Goal: Task Accomplishment & Management: Use online tool/utility

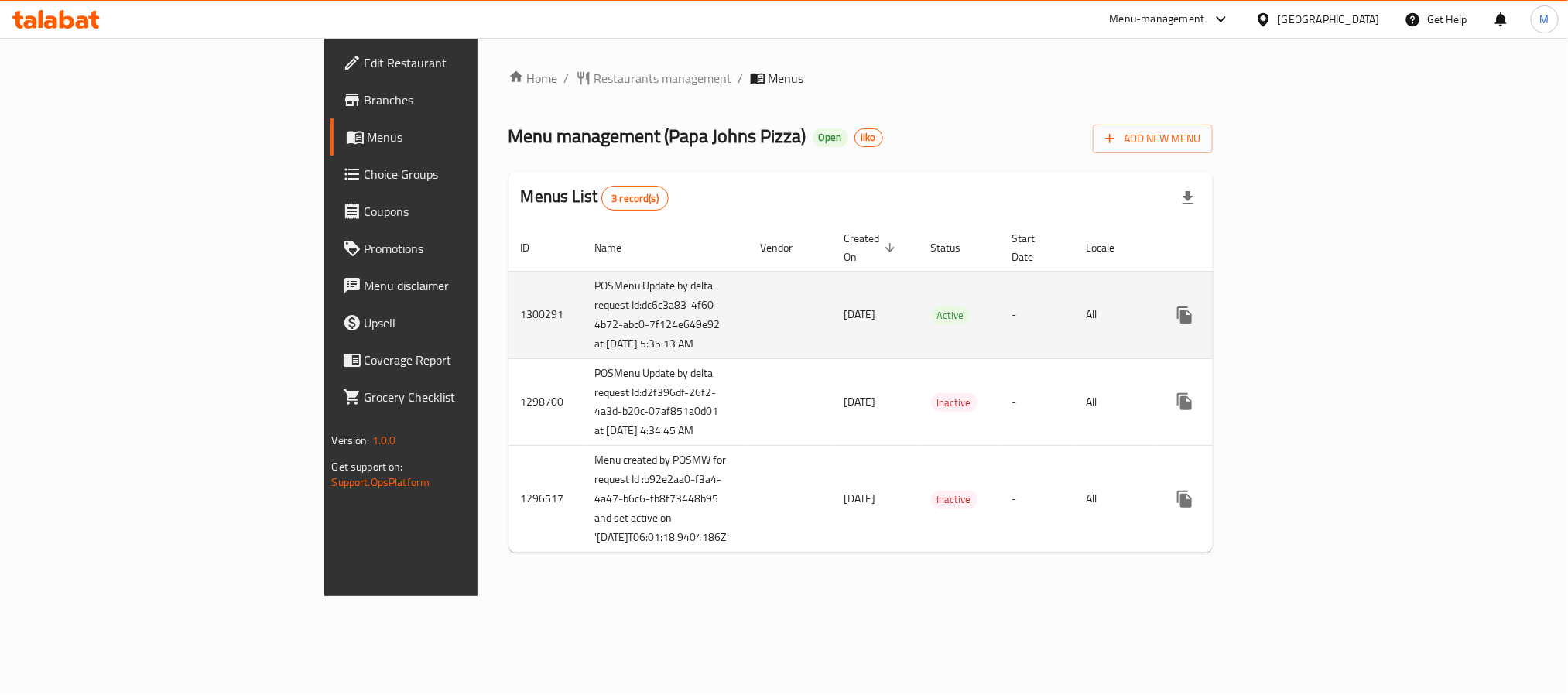
scroll to position [1, 0]
click at [1314, 327] on link "enhanced table" at bounding box center [1295, 314] width 37 height 37
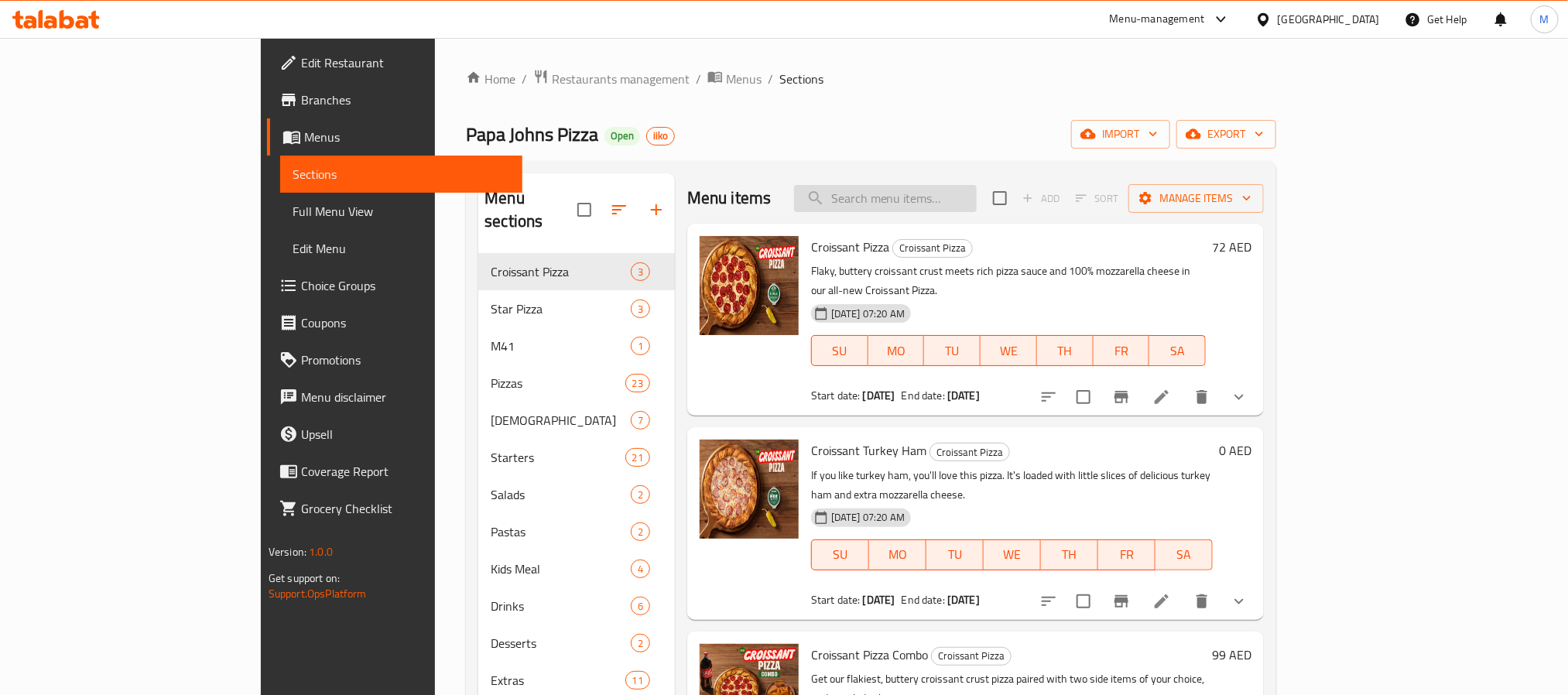
click at [976, 195] on input "search" at bounding box center [884, 198] width 183 height 27
paste input "Buy Large Get Medium Pizza"
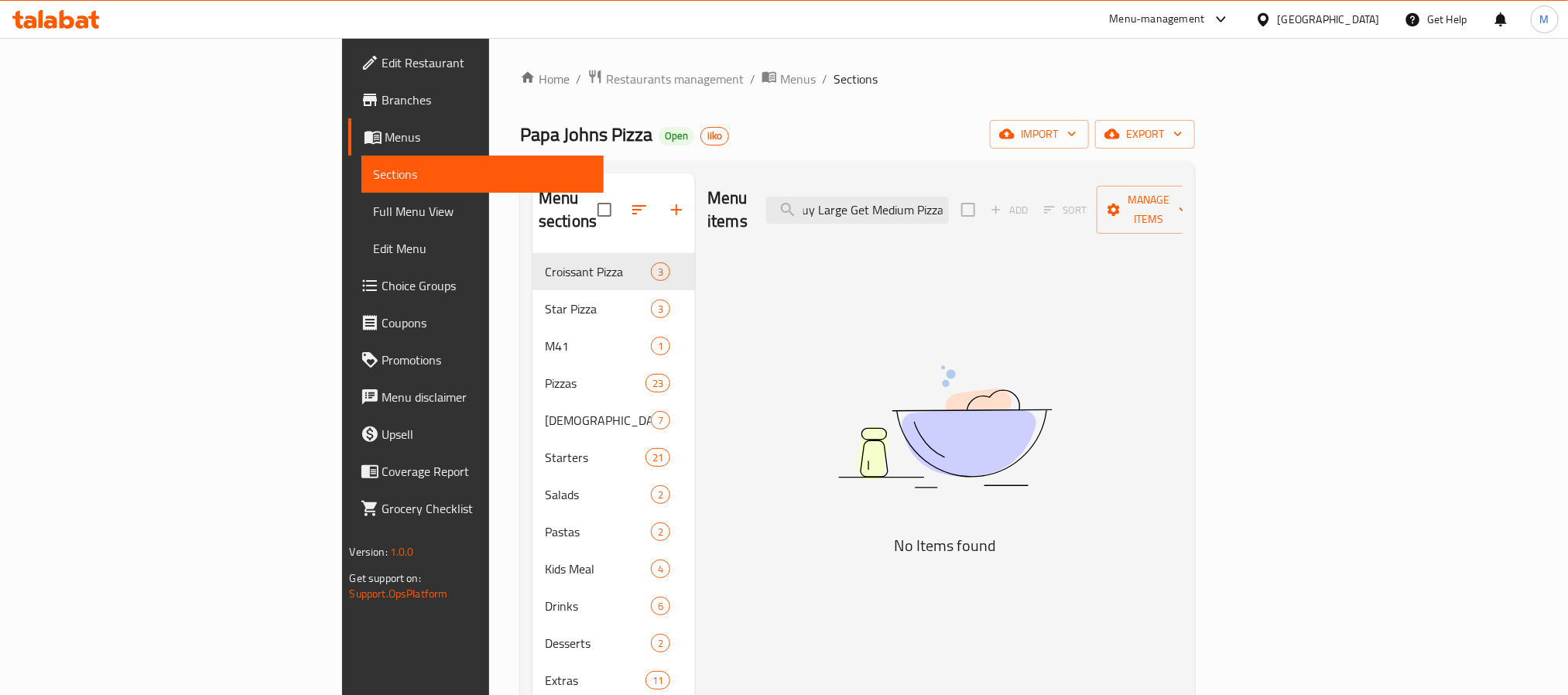
type input "Buy Large Get Medium Pizza"
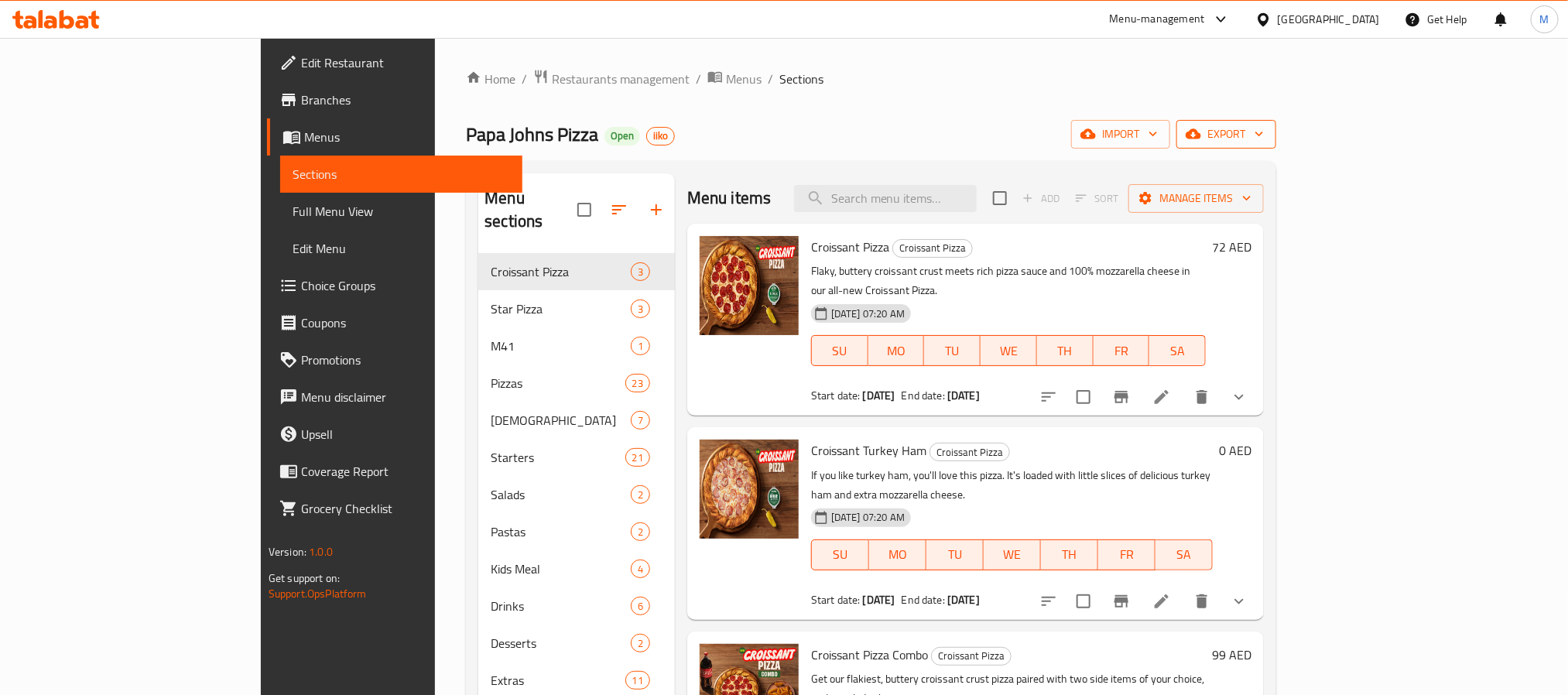
click at [1201, 131] on icon "button" at bounding box center [1193, 134] width 16 height 16
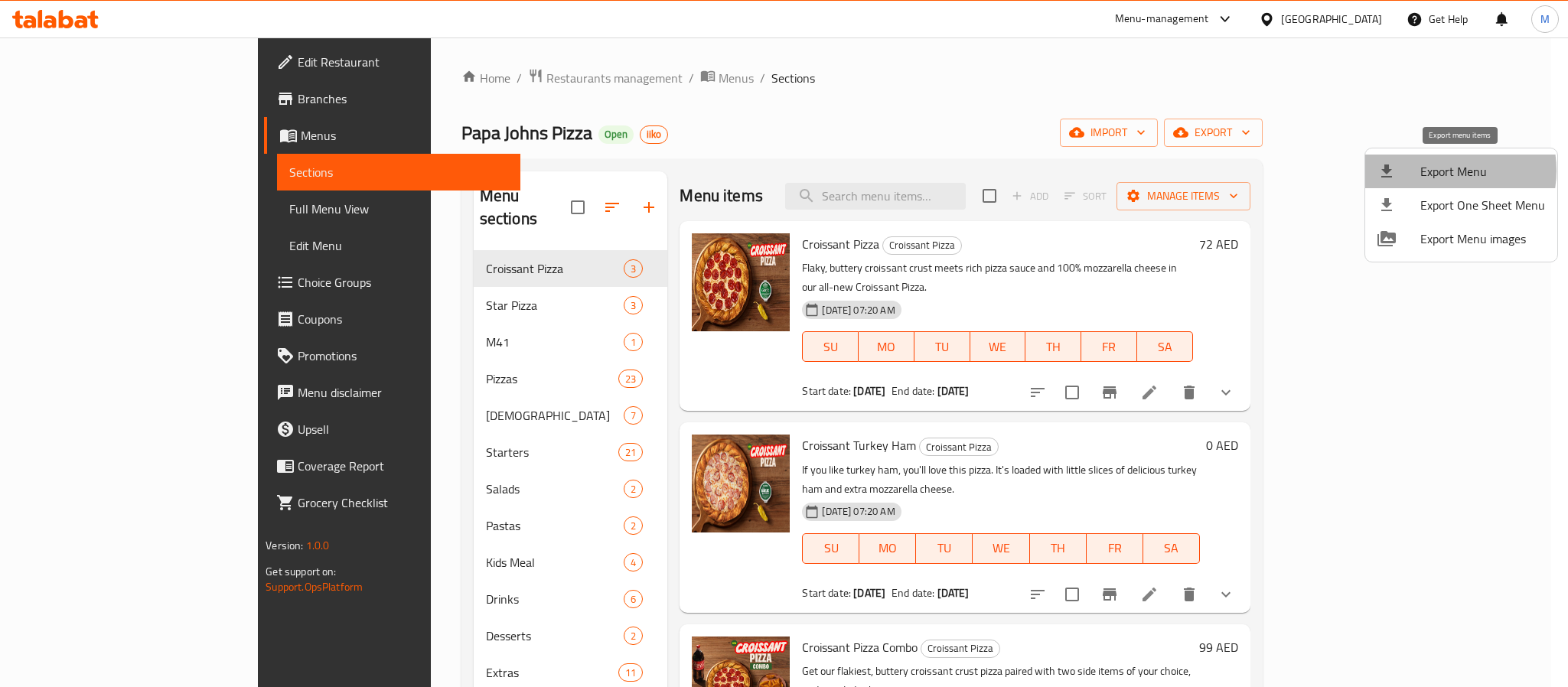
click at [1440, 170] on span "Export Menu" at bounding box center [1483, 171] width 125 height 18
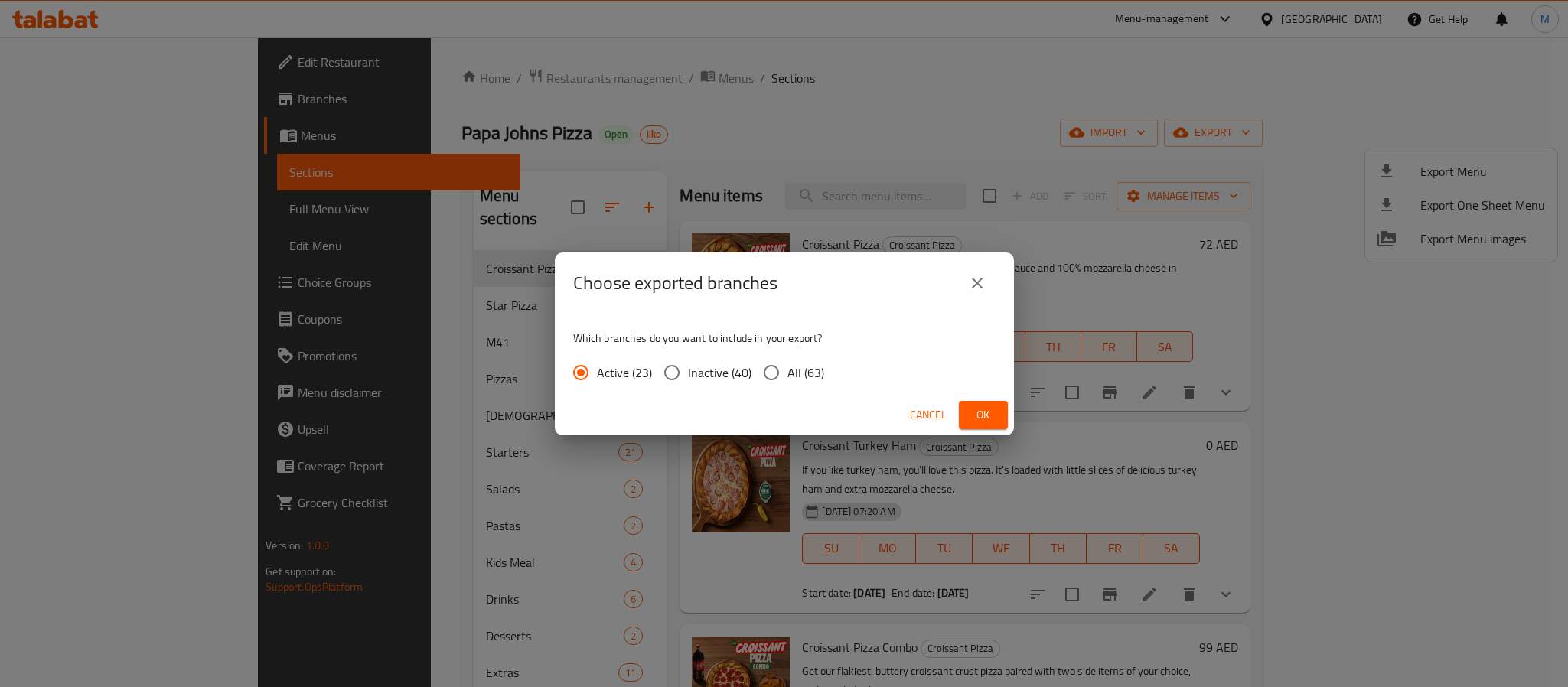
click at [776, 375] on input "All (63)" at bounding box center [772, 373] width 33 height 33
radio input "true"
click at [989, 416] on span "Ok" at bounding box center [983, 415] width 25 height 19
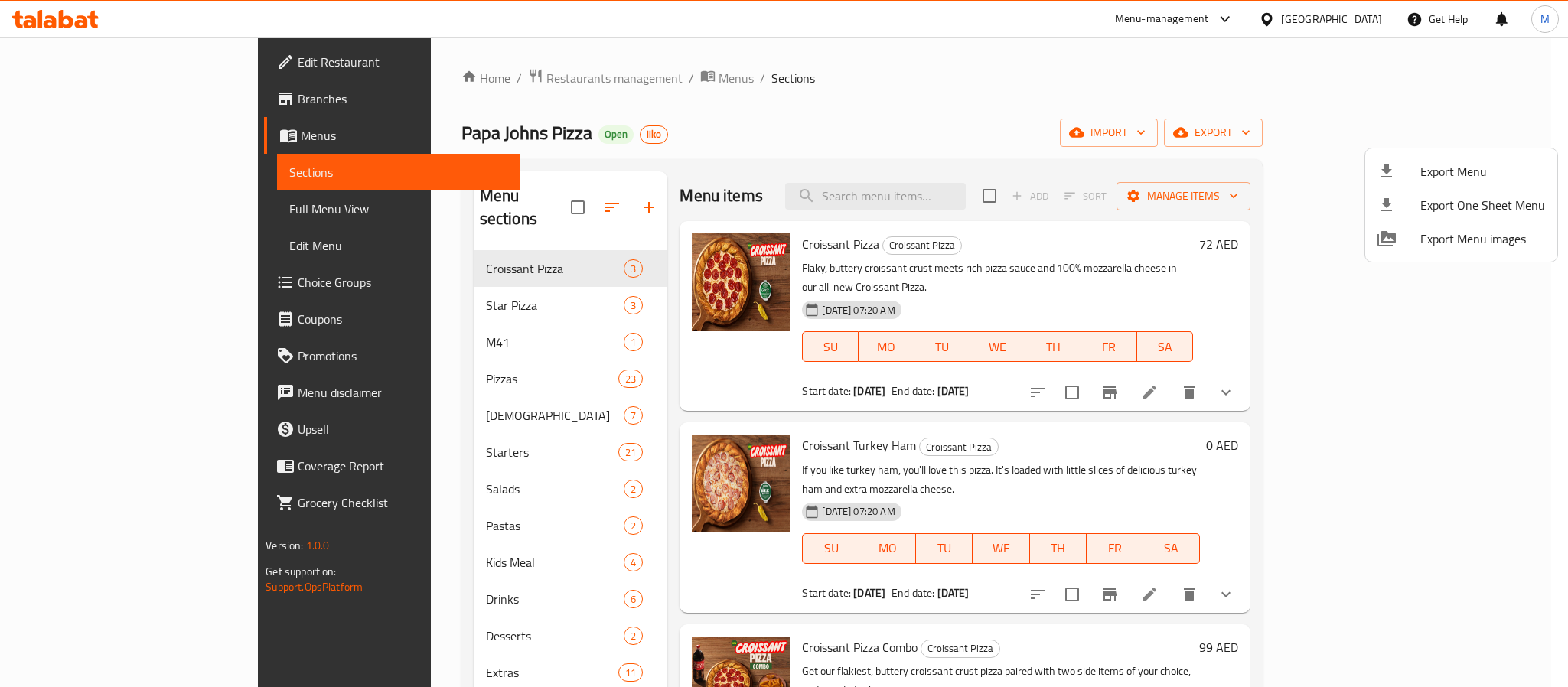
click at [674, 129] on div at bounding box center [784, 343] width 1568 height 687
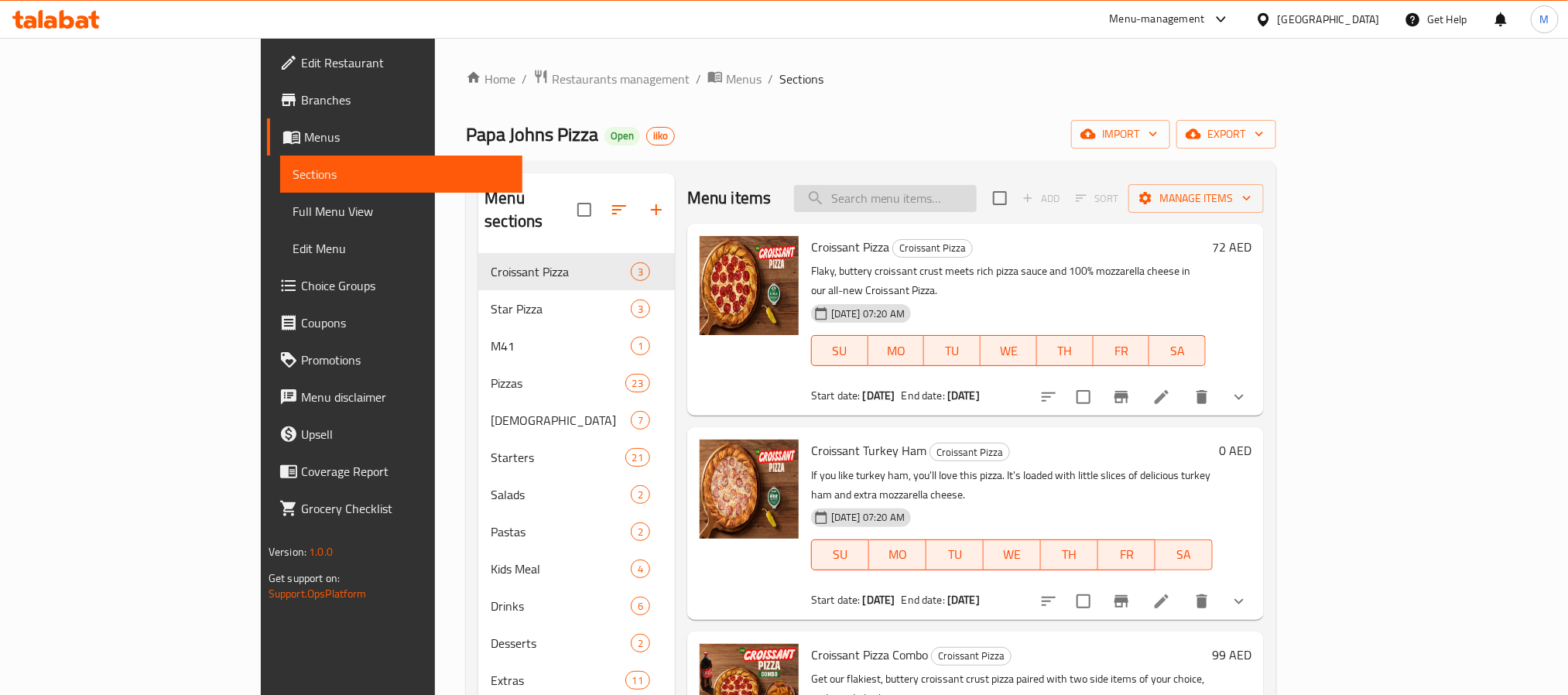
click at [977, 194] on input "search" at bounding box center [884, 198] width 183 height 27
paste input "Buy Medium Get Small Pizza"
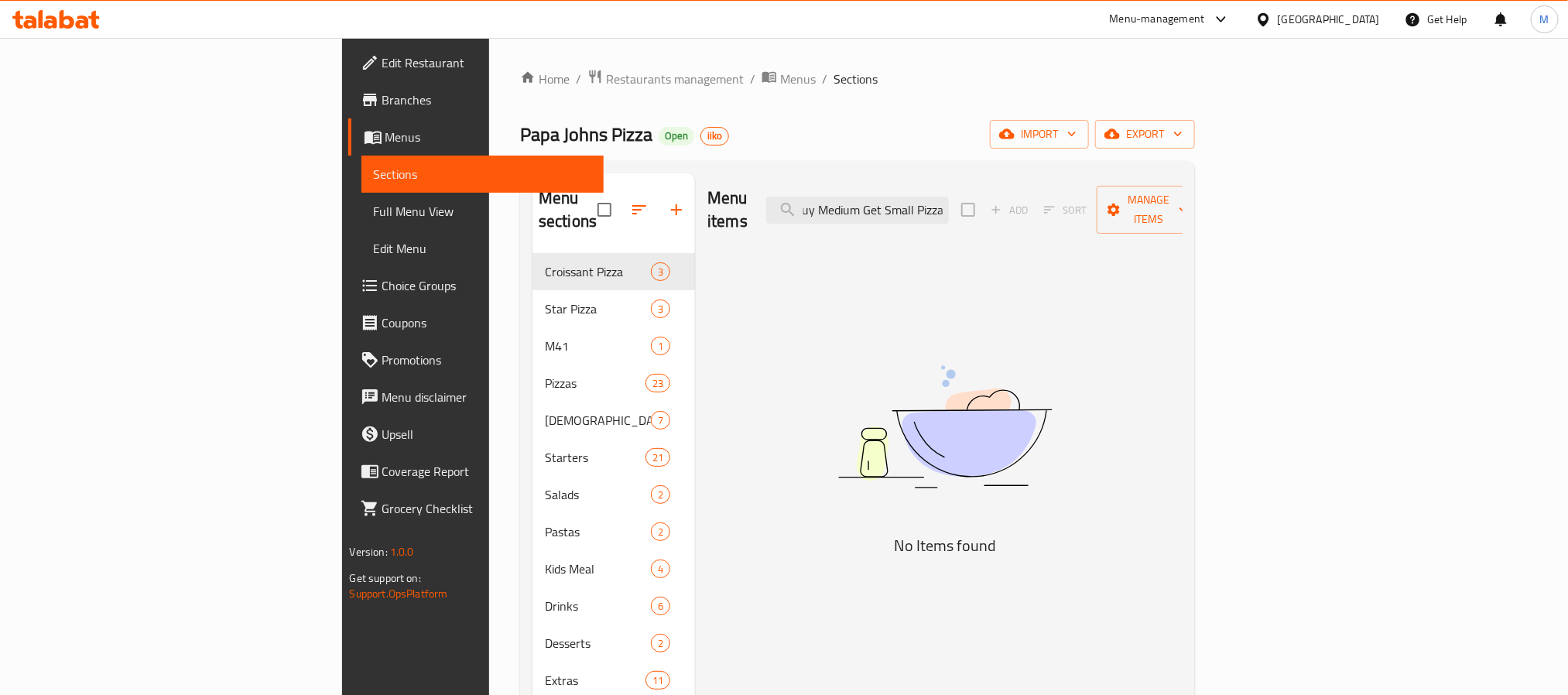
click at [980, 325] on img at bounding box center [944, 427] width 387 height 205
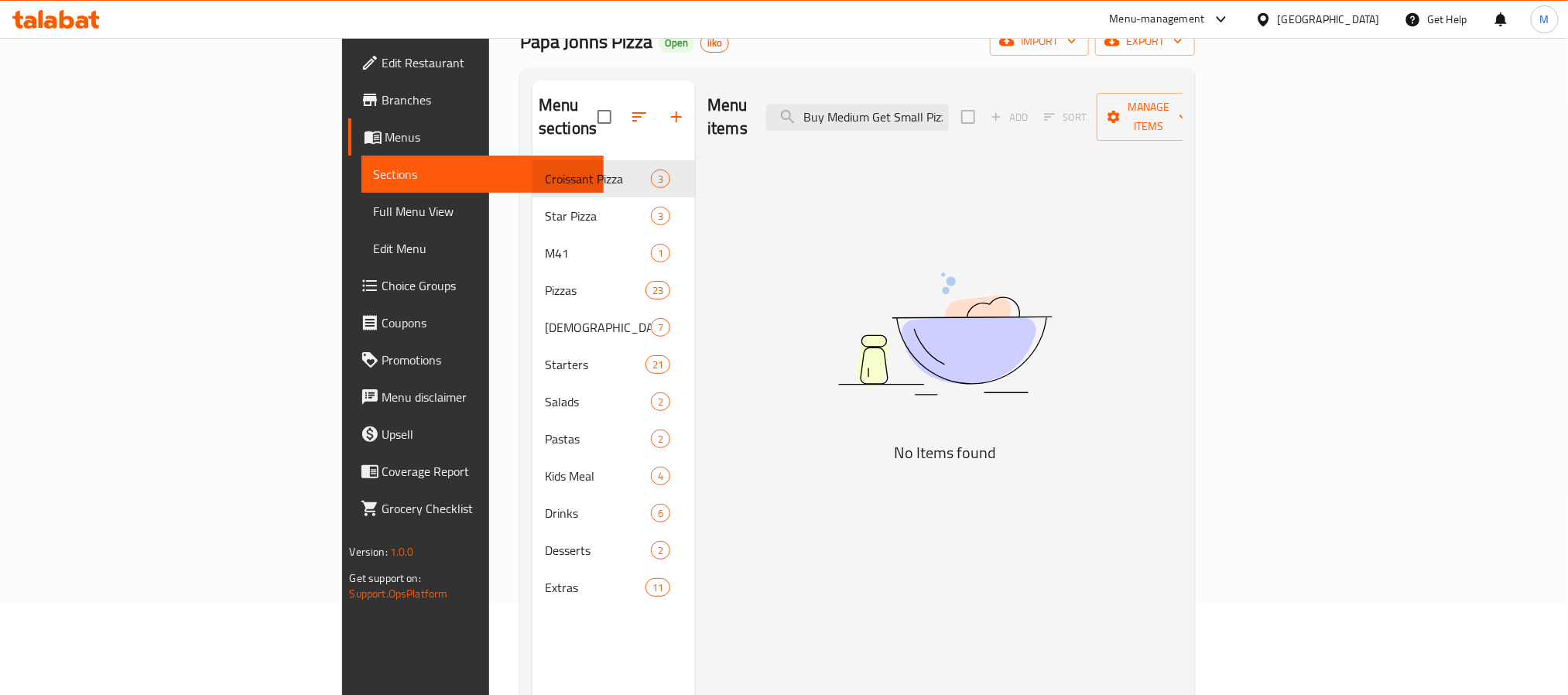
scroll to position [0, 0]
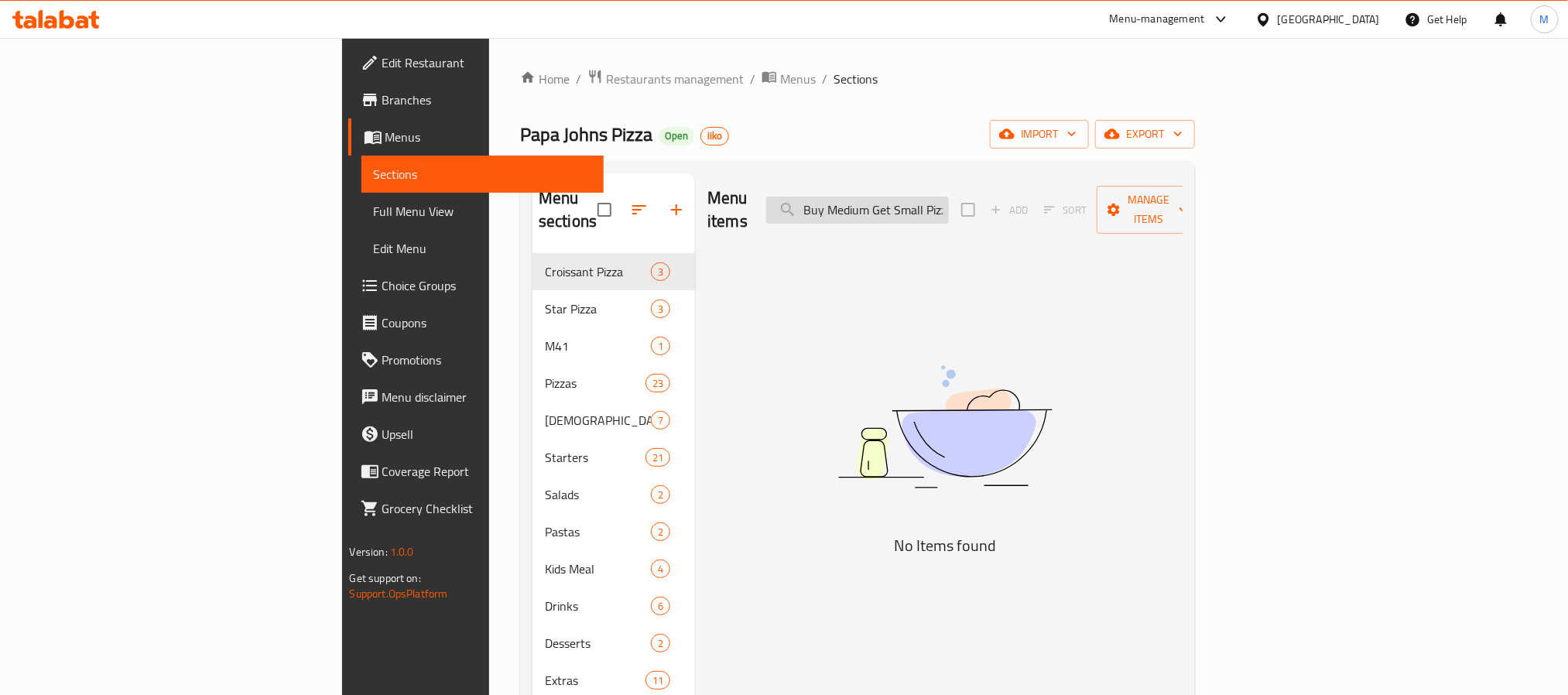
click at [948, 203] on input "Buy Medium Get Small Pizza" at bounding box center [857, 209] width 183 height 27
paste input "Large Get Medium"
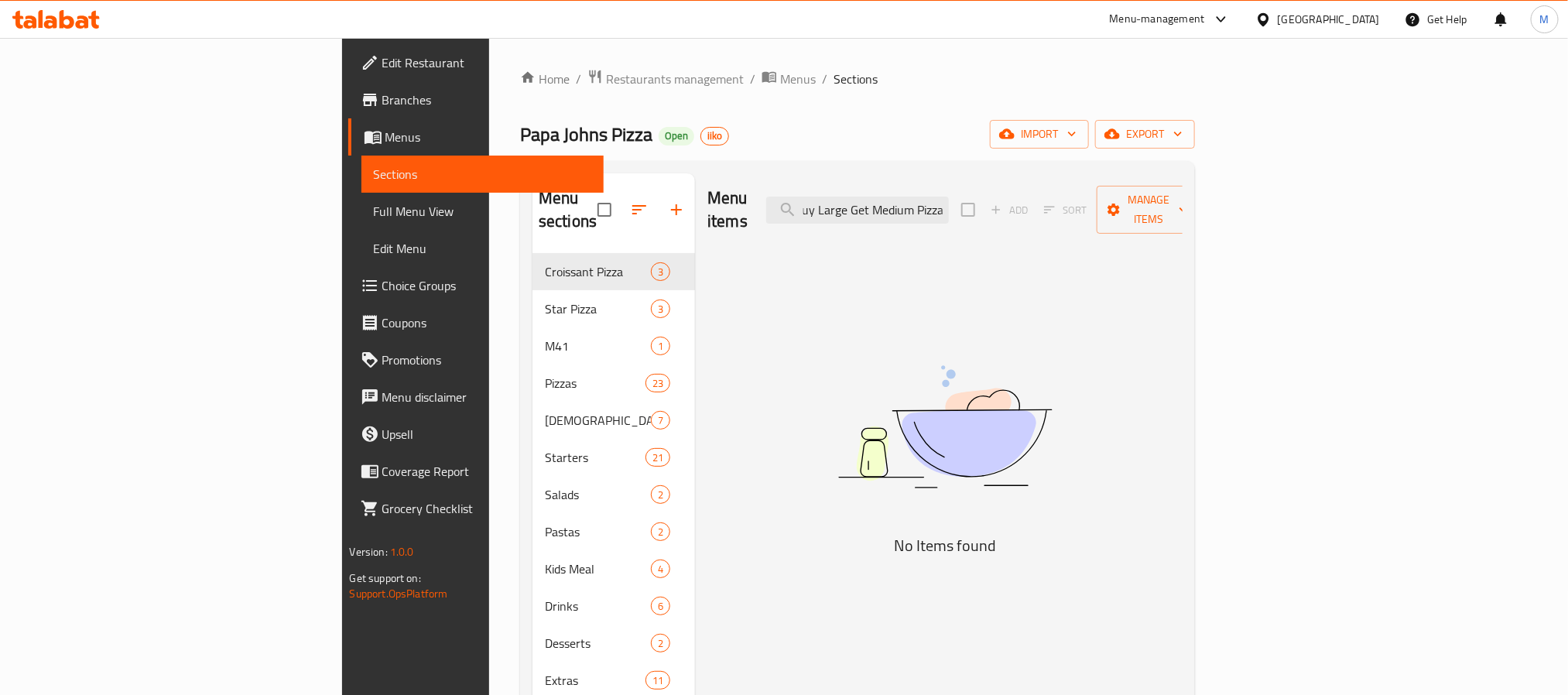
type input "Buy Large Get Medium Pizza"
click at [954, 244] on div "Menu items Buy Large Get Medium Pizza Add Sort Manage items No Items found" at bounding box center [938, 520] width 487 height 695
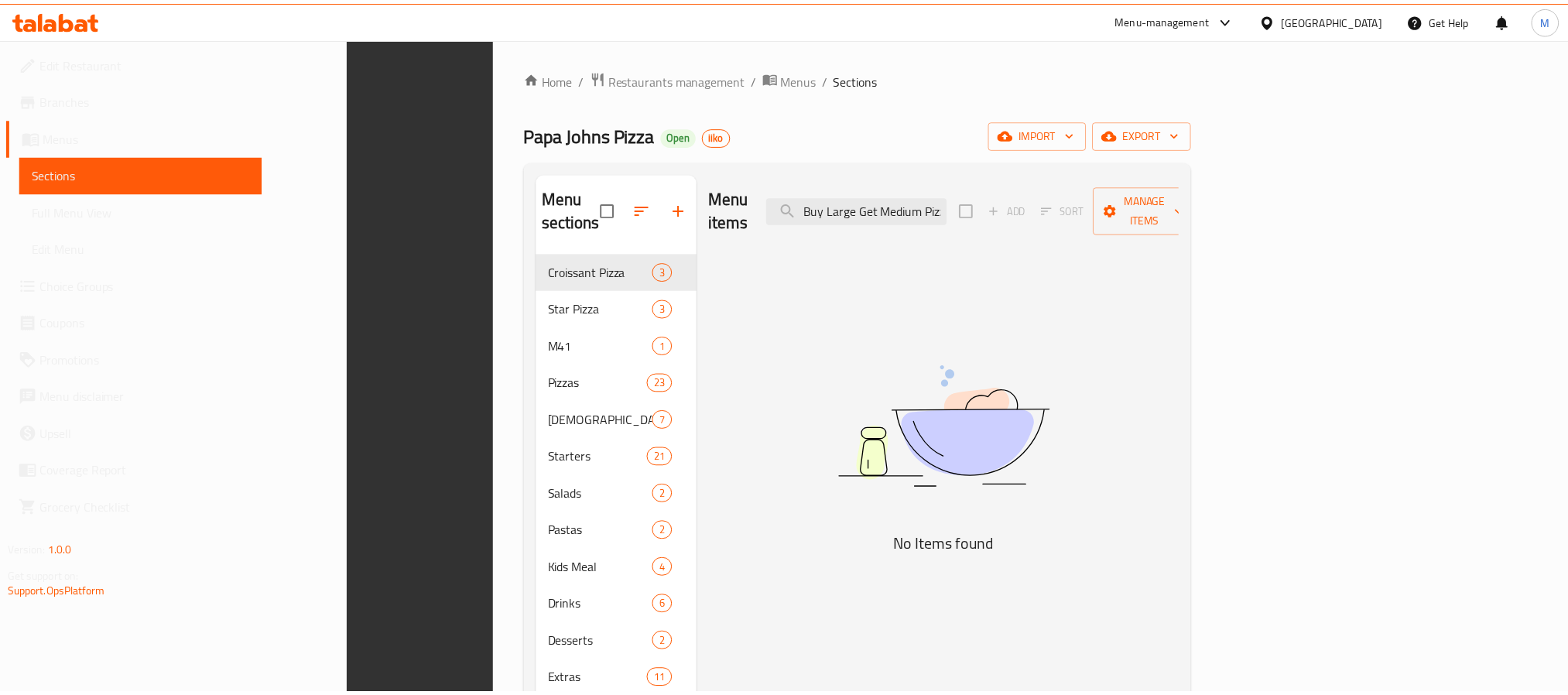
scroll to position [216, 0]
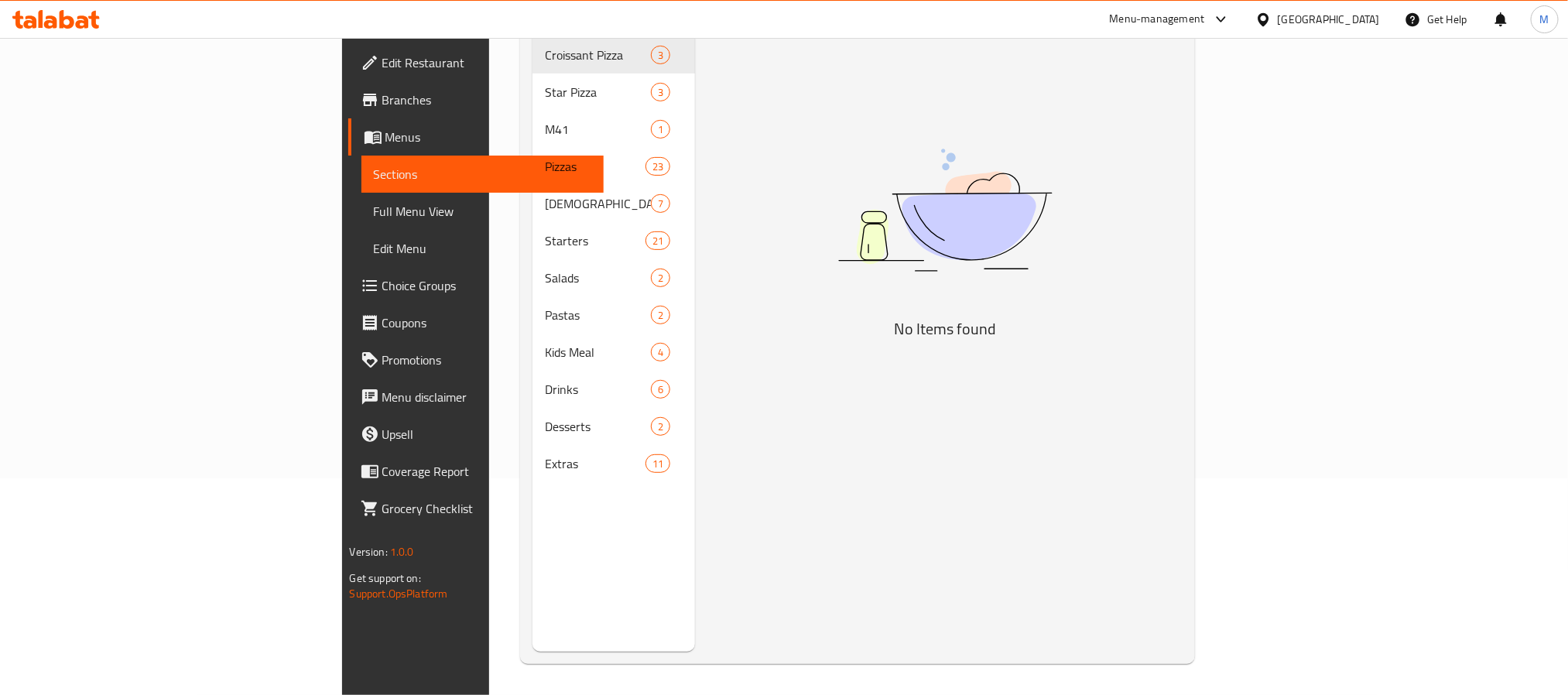
drag, startPoint x: 63, startPoint y: 215, endPoint x: 265, endPoint y: 248, distance: 204.7
click at [374, 215] on span "Full Menu View" at bounding box center [482, 210] width 217 height 18
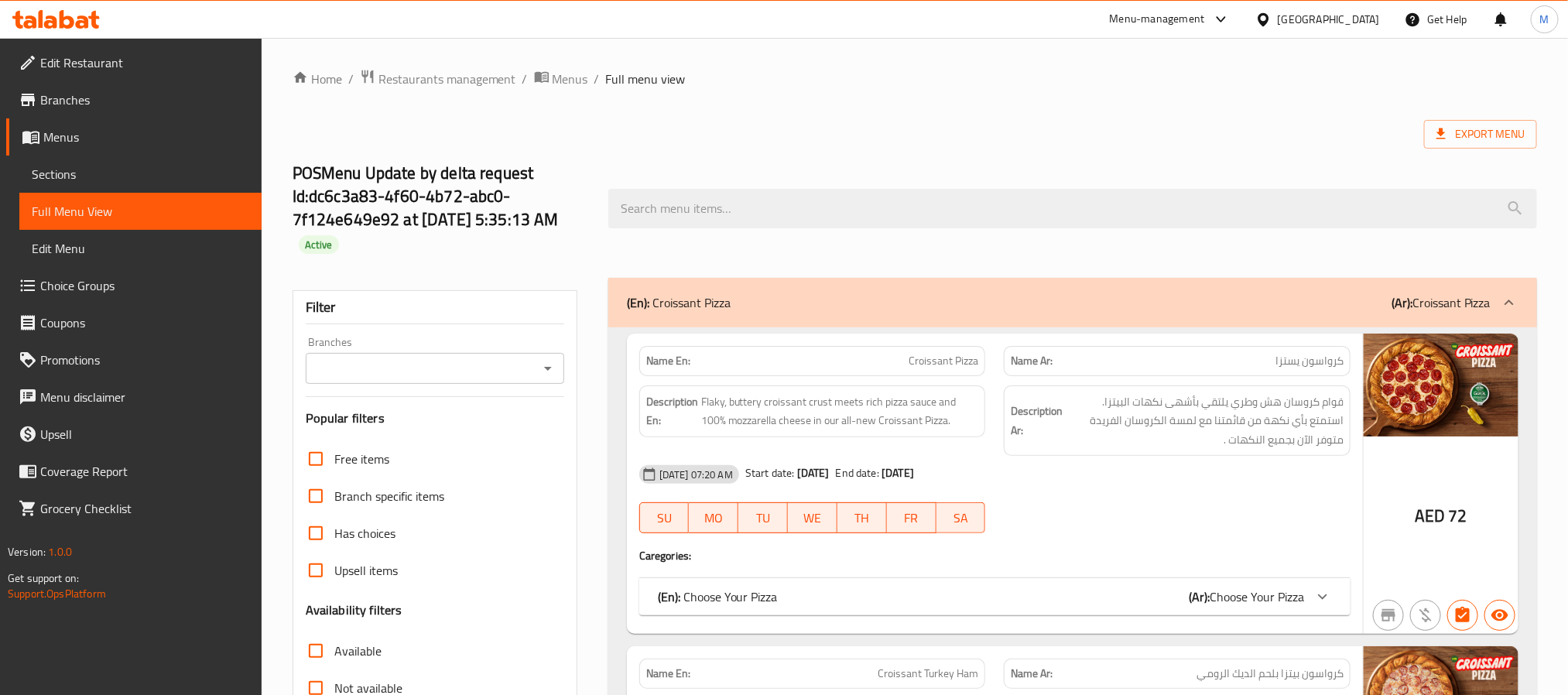
click at [440, 363] on input "Branches" at bounding box center [422, 368] width 223 height 22
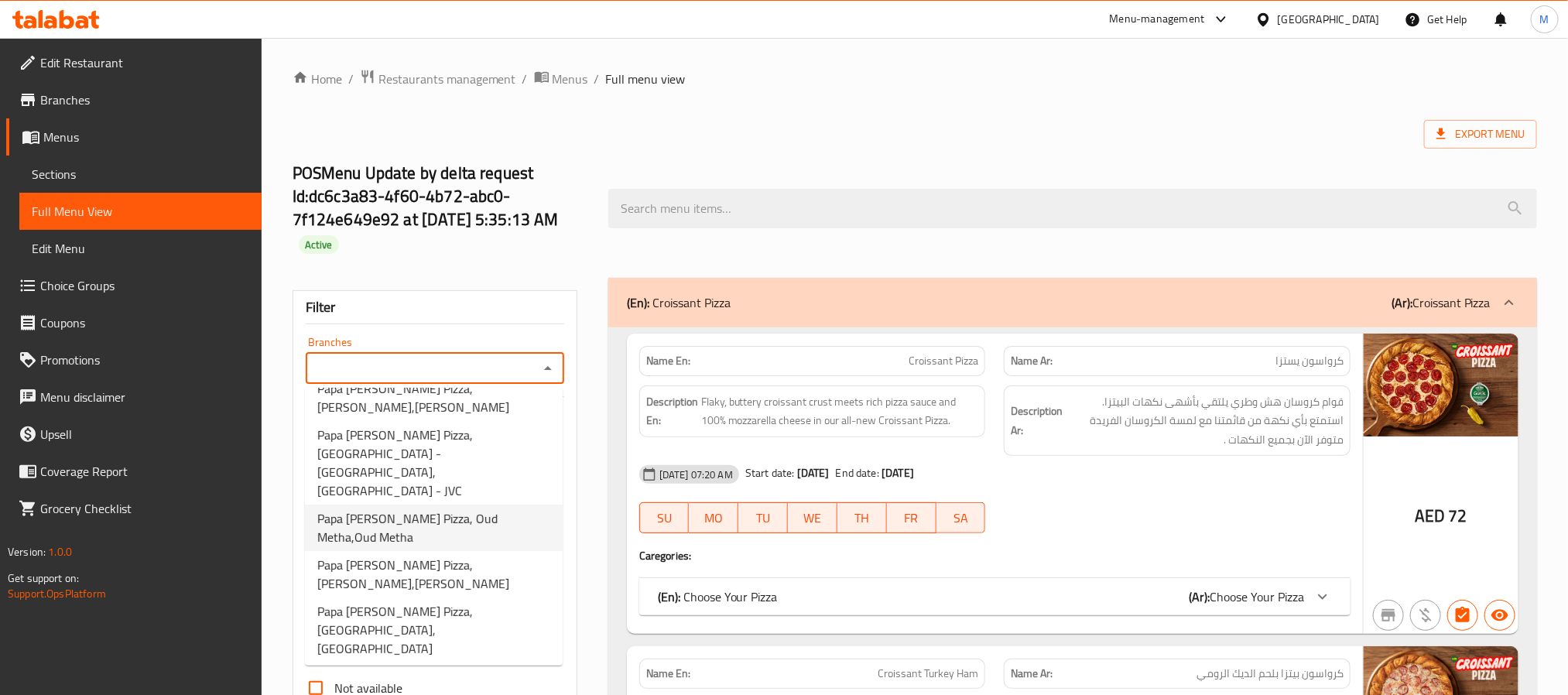
scroll to position [2185, 0]
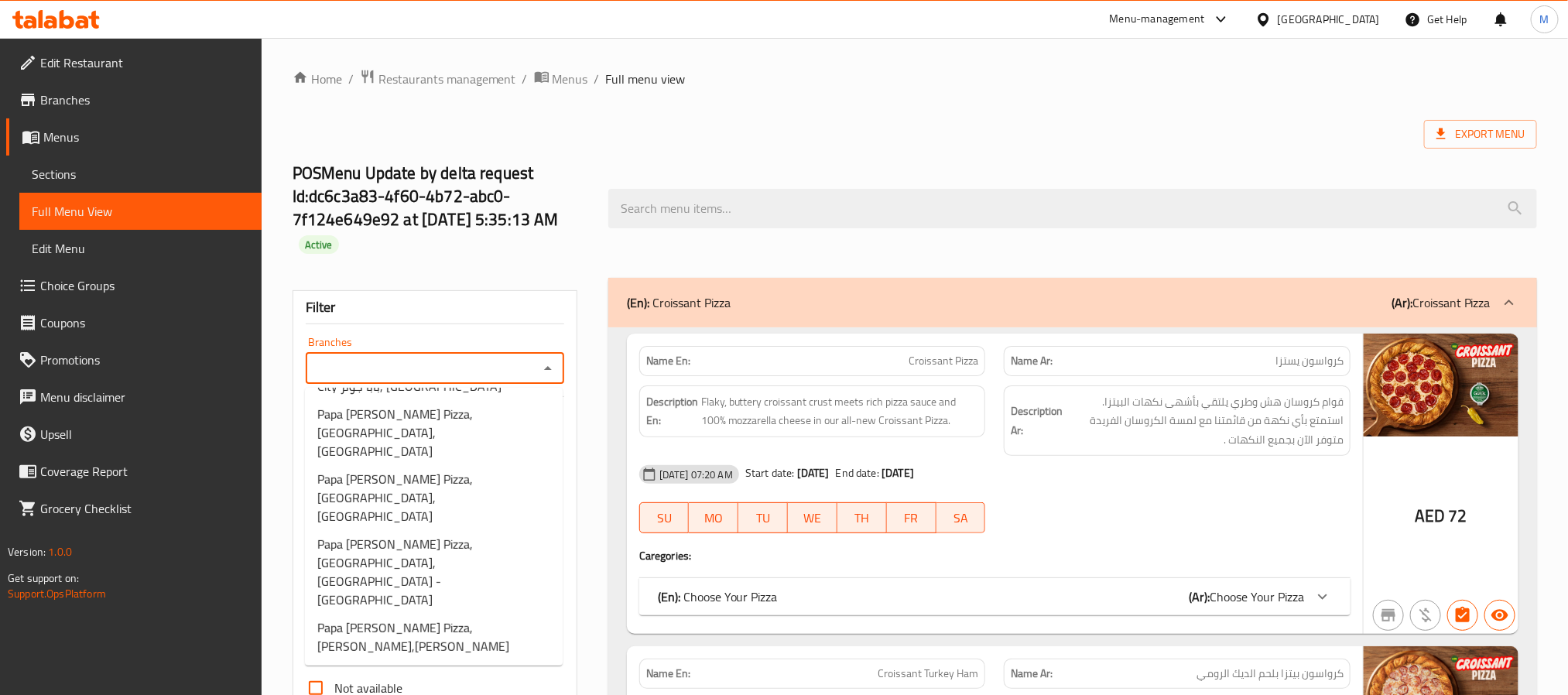
type input "Papa [PERSON_NAME]s Pizza, [PERSON_NAME],[PERSON_NAME]"
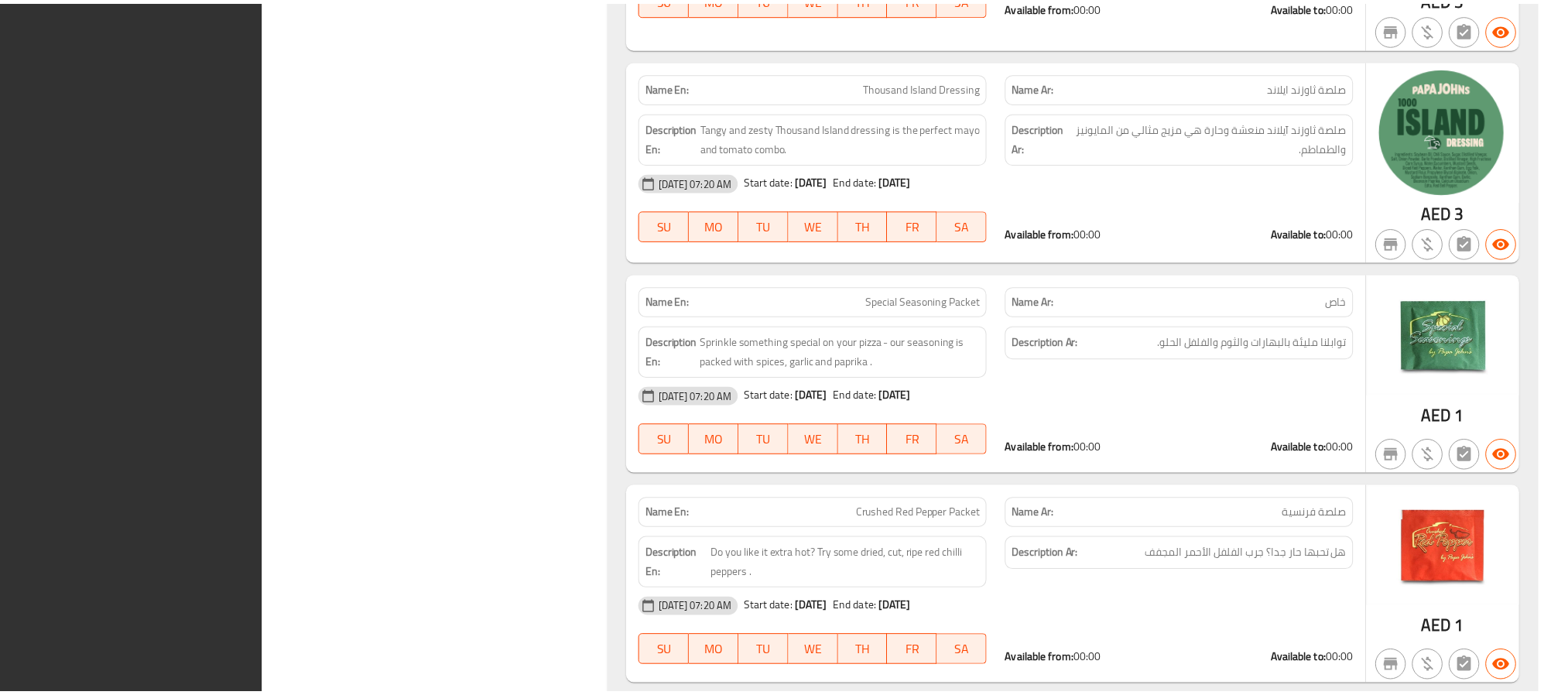
scroll to position [27368, 0]
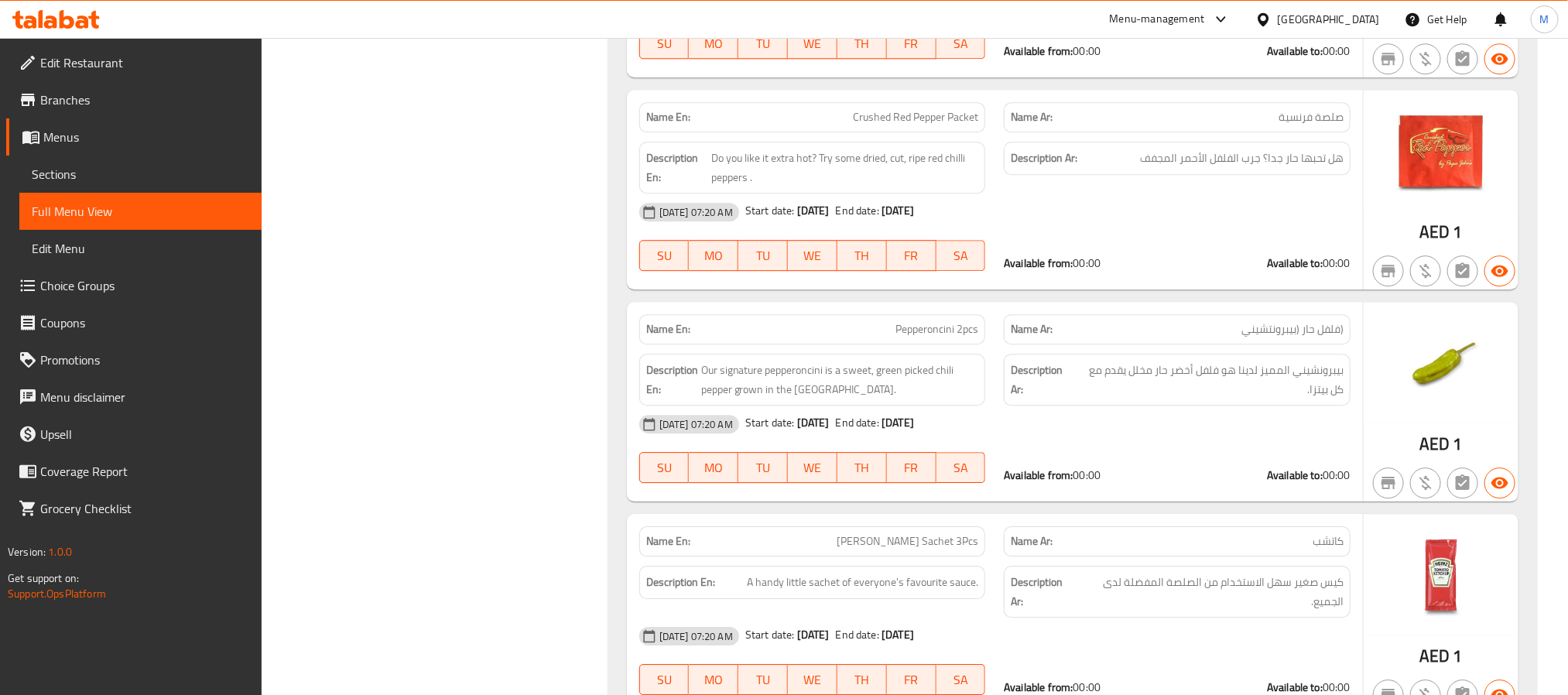
drag, startPoint x: 488, startPoint y: 143, endPoint x: 453, endPoint y: 143, distance: 35.0
click at [91, 168] on span "Sections" at bounding box center [140, 173] width 217 height 18
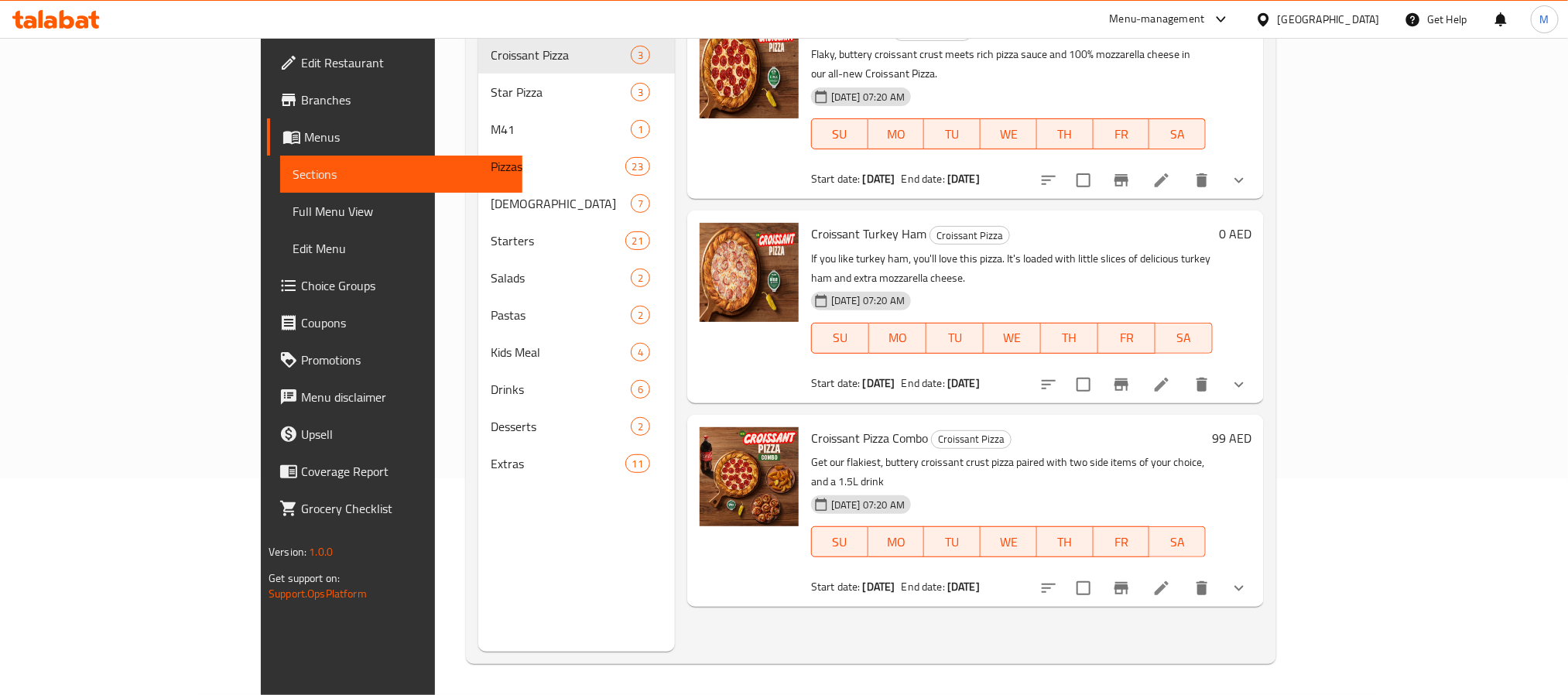
scroll to position [216, 0]
click at [304, 144] on span "Menus" at bounding box center [407, 137] width 206 height 18
